Goal: Task Accomplishment & Management: Use online tool/utility

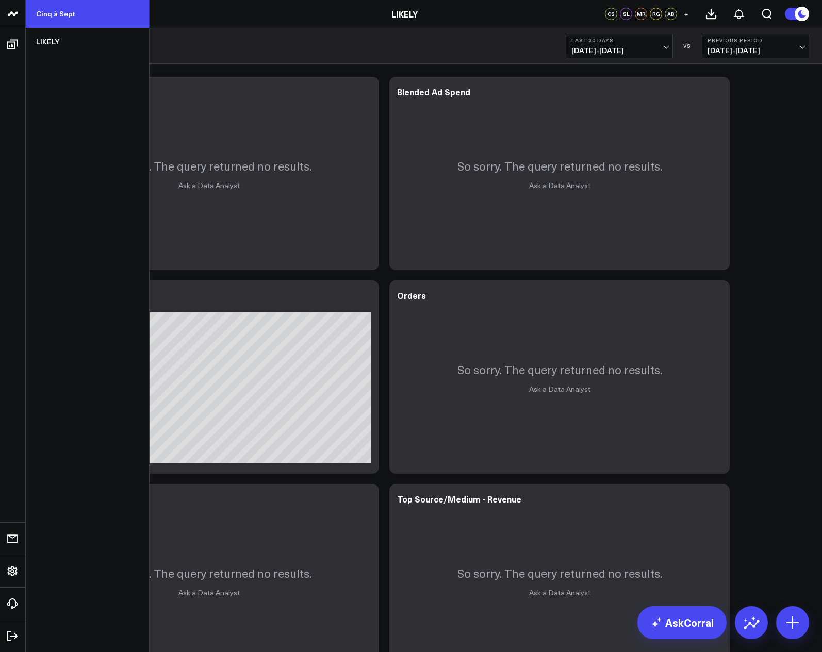
click at [60, 11] on link "Cinq à Sept" at bounding box center [87, 14] width 123 height 28
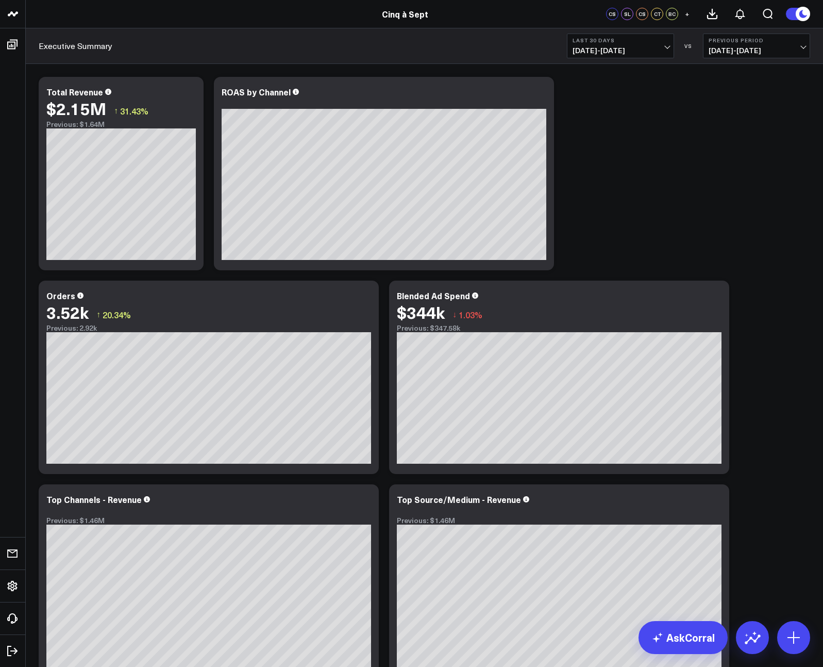
click at [659, 43] on button "Last 30 Days [DATE] - [DATE]" at bounding box center [620, 46] width 107 height 25
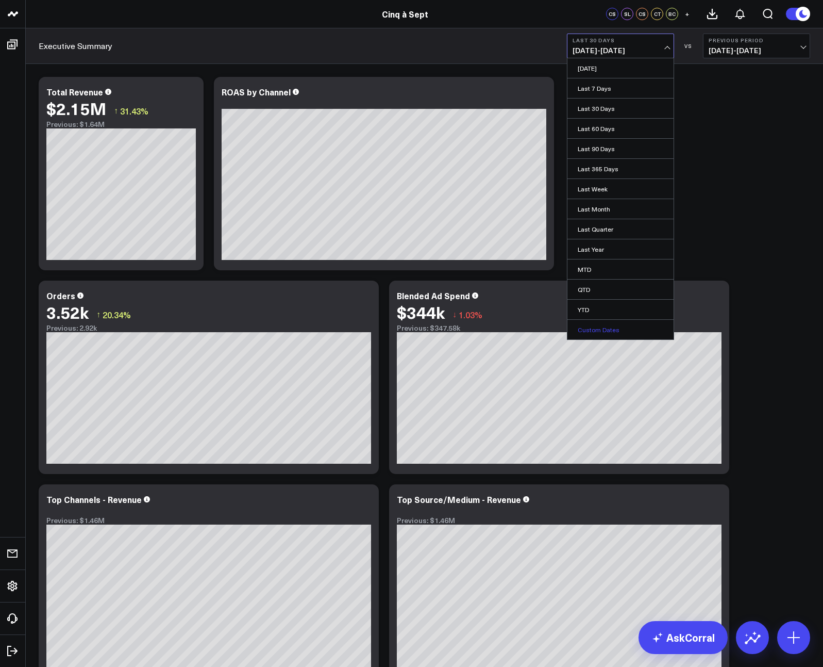
click at [619, 324] on link "Custom Dates" at bounding box center [621, 330] width 106 height 20
select select "8"
select select "2025"
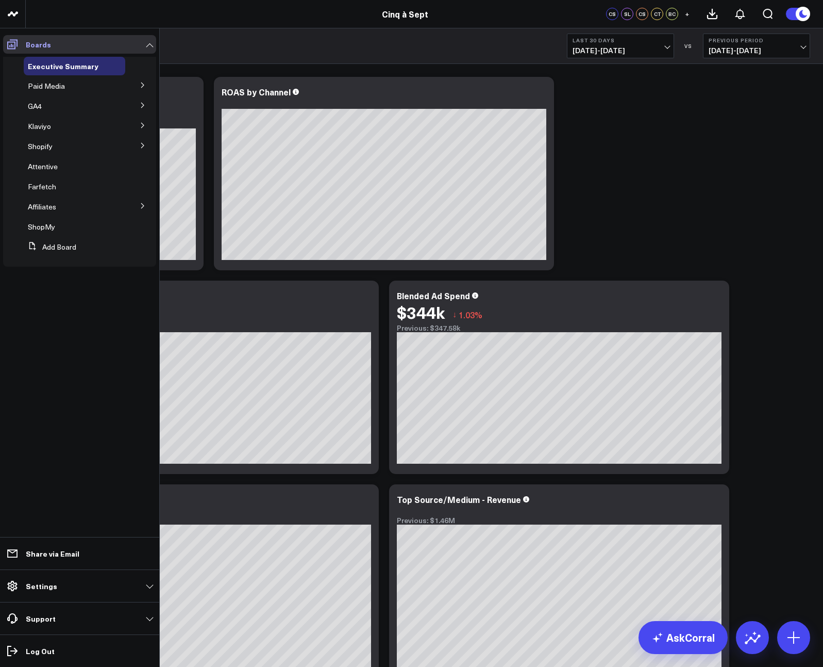
click at [7, 48] on icon at bounding box center [12, 44] width 12 height 12
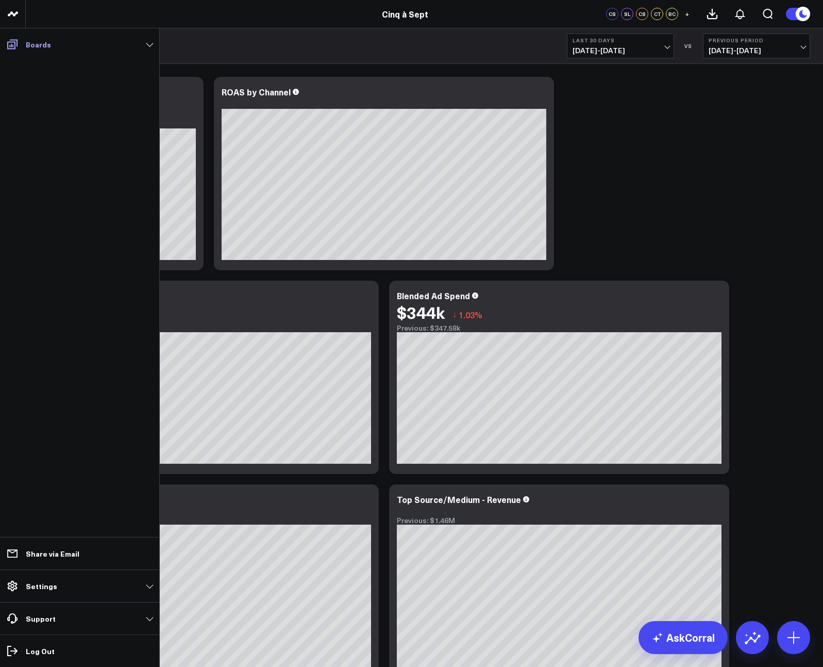
click at [23, 47] on link "Boards" at bounding box center [79, 44] width 153 height 19
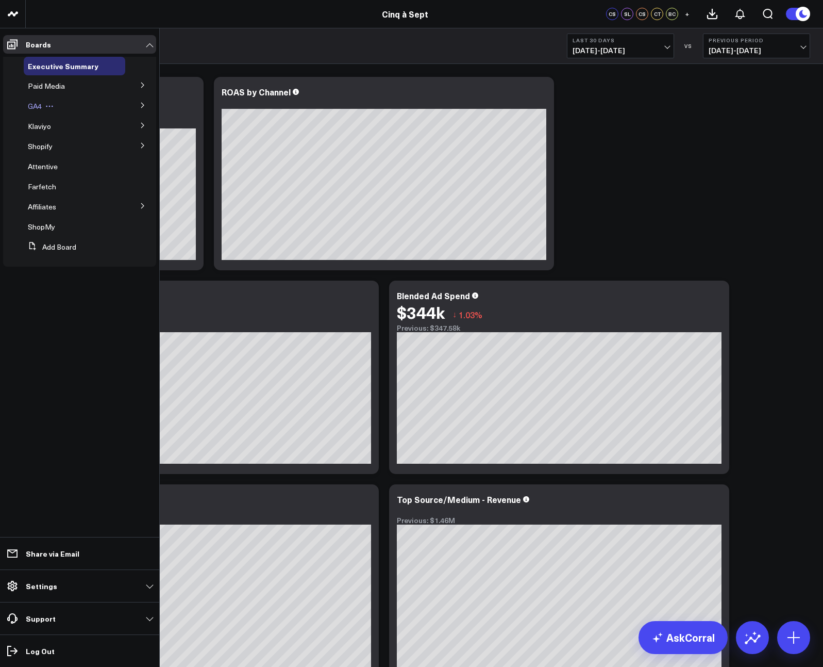
click at [42, 108] on button at bounding box center [49, 106] width 15 height 8
click at [38, 107] on span "GA4" at bounding box center [35, 106] width 14 height 10
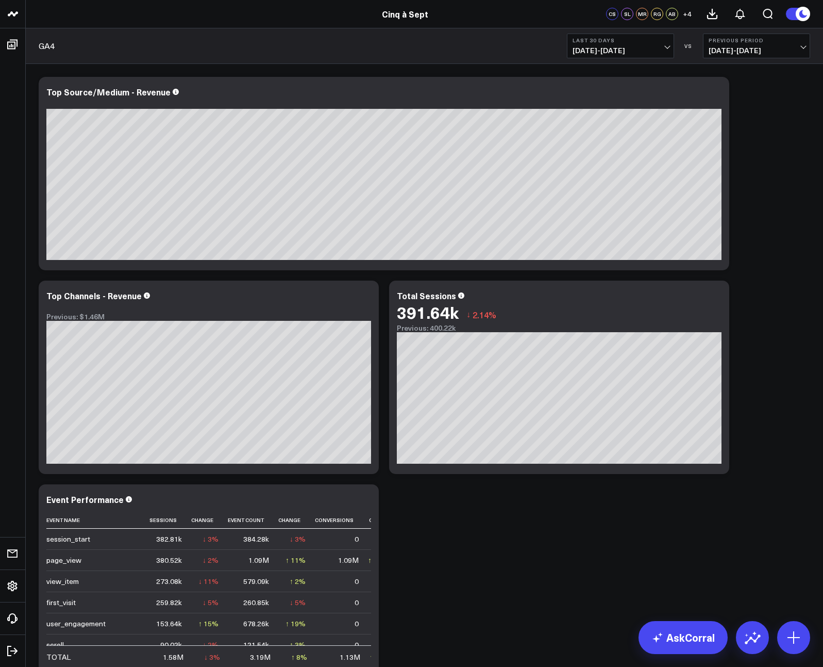
click at [658, 51] on span "[DATE] - [DATE]" at bounding box center [621, 50] width 96 height 8
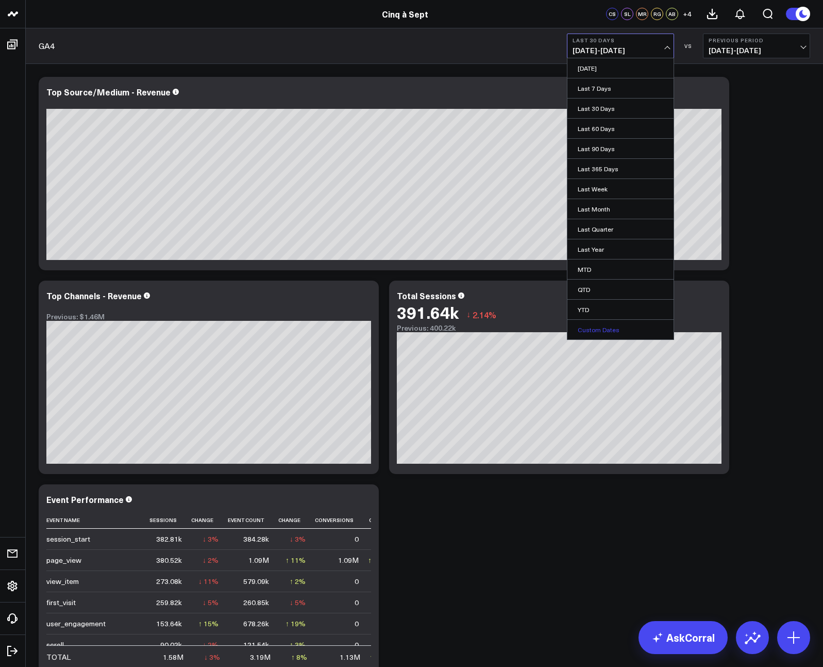
click at [608, 325] on link "Custom Dates" at bounding box center [621, 330] width 106 height 20
select select "8"
select select "2025"
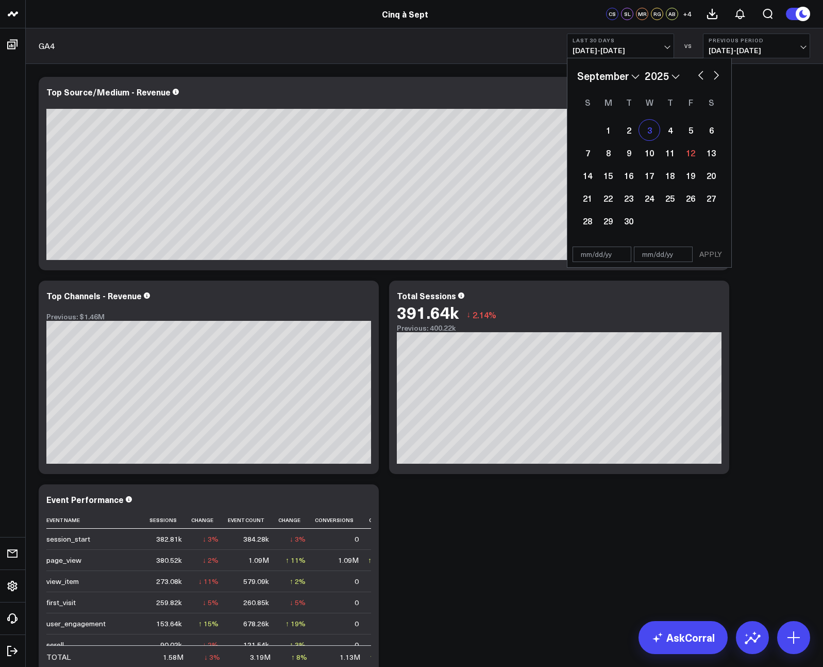
click at [650, 125] on div "3" at bounding box center [649, 130] width 21 height 21
type input "[DATE]"
select select "8"
select select "2025"
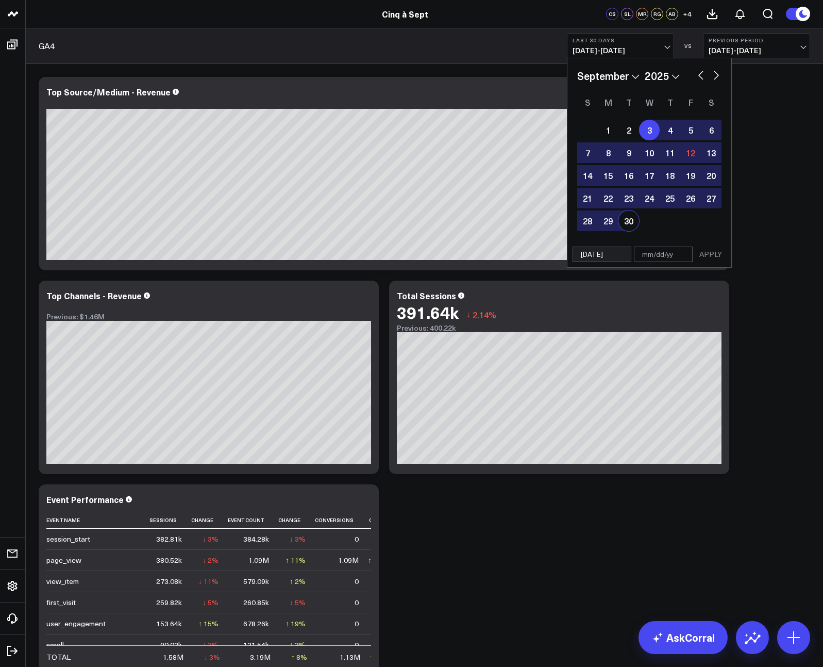
click at [630, 222] on div "30" at bounding box center [629, 220] width 21 height 21
type input "[DATE]"
select select "8"
select select "2025"
click at [716, 255] on button "APPLY" at bounding box center [711, 253] width 31 height 15
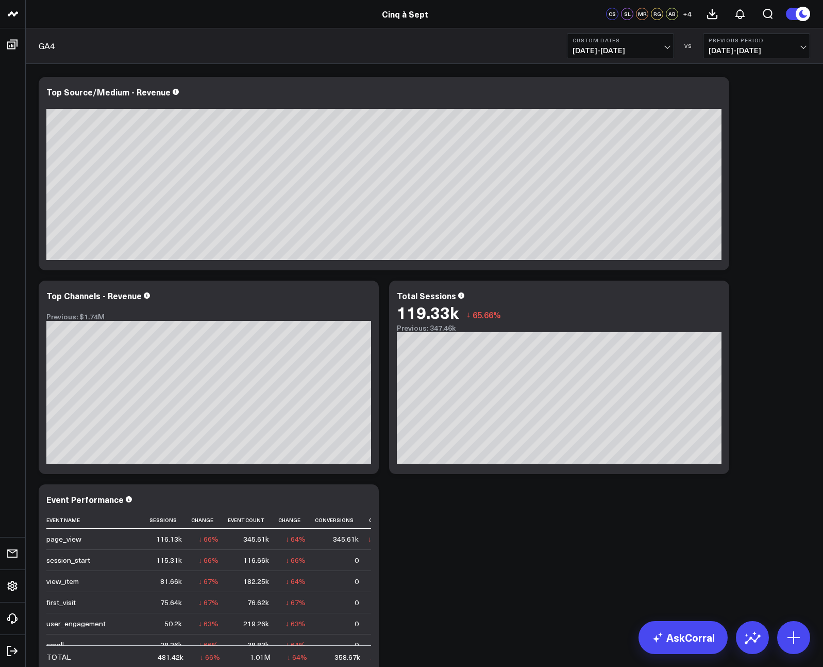
click at [655, 46] on button "Custom Dates [DATE] - [DATE]" at bounding box center [620, 46] width 107 height 25
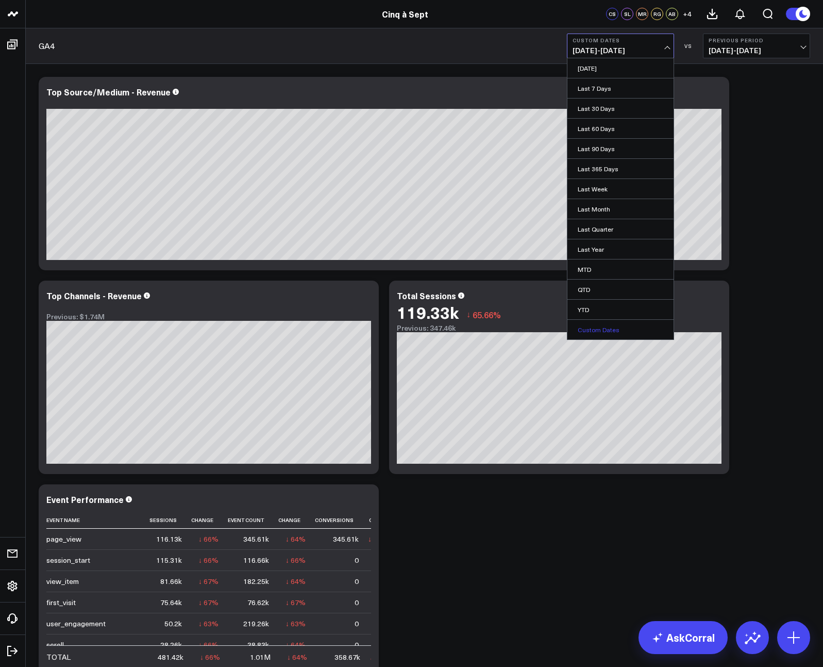
click at [602, 328] on link "Custom Dates" at bounding box center [621, 330] width 106 height 20
select select "8"
select select "2025"
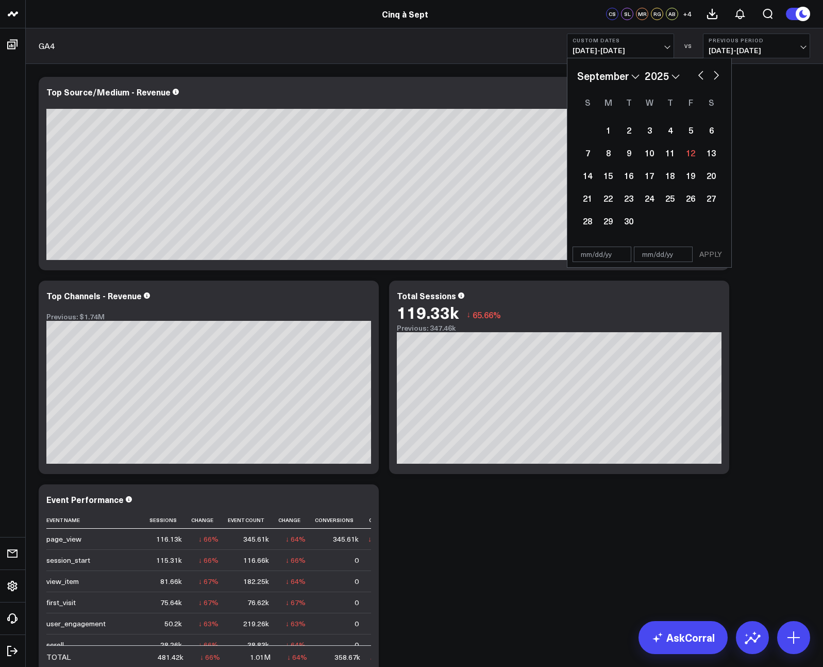
click at [703, 71] on button "button" at bounding box center [701, 74] width 10 height 12
select select "7"
select select "2025"
click at [584, 156] on div "3" at bounding box center [588, 152] width 21 height 21
type input "[DATE]"
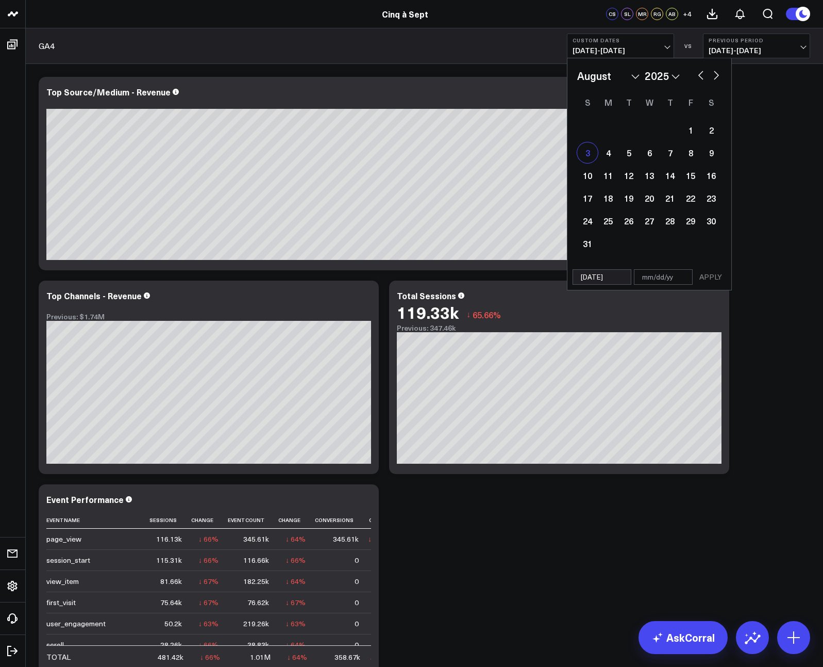
select select "7"
select select "2025"
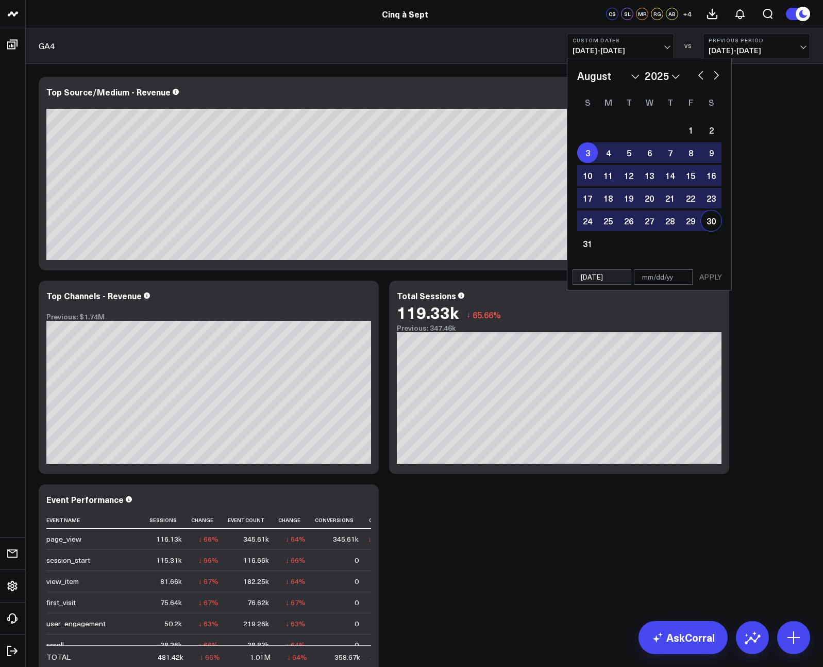
click at [716, 221] on div "30" at bounding box center [711, 220] width 21 height 21
type input "[DATE]"
select select "7"
select select "2025"
click at [716, 281] on button "APPLY" at bounding box center [711, 276] width 31 height 15
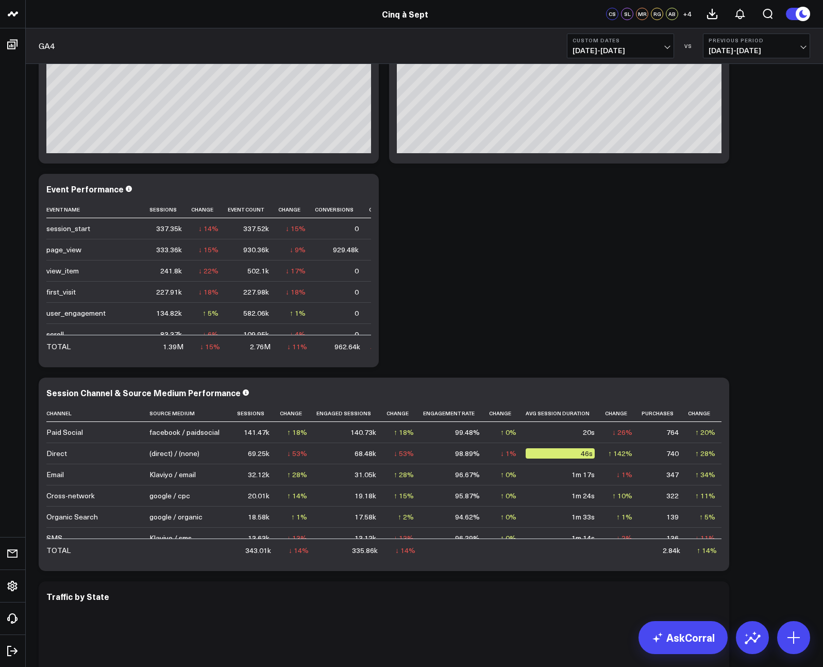
scroll to position [309, 0]
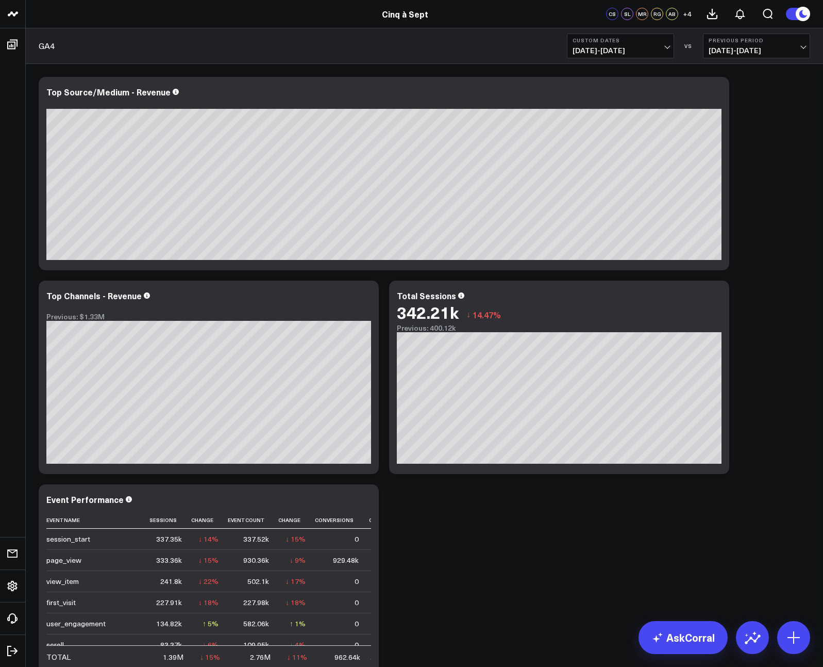
scroll to position [272, 0]
